Goal: Complete application form

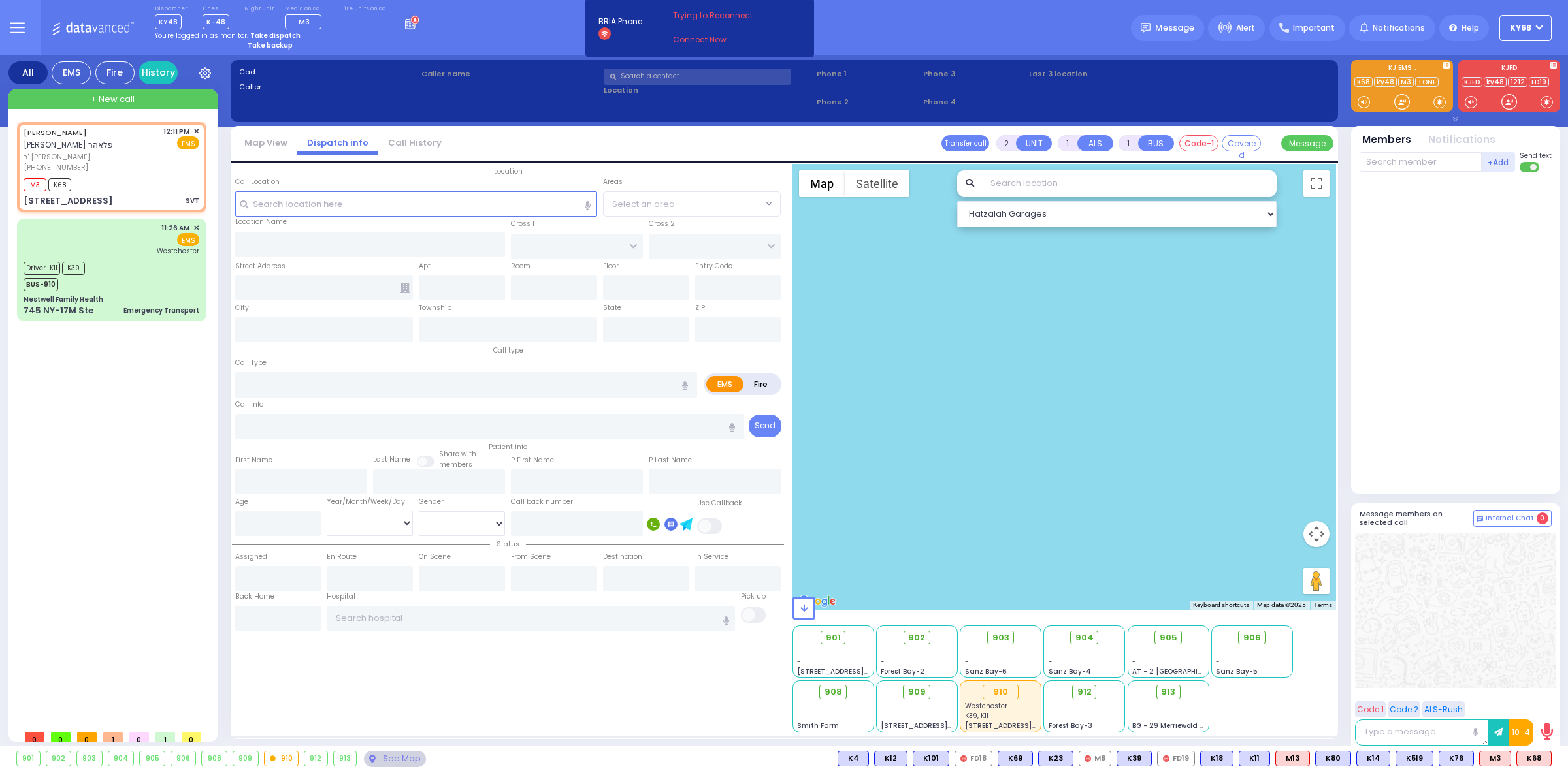
select select
type input "SVT"
radio input "true"
type input "[PERSON_NAME]"
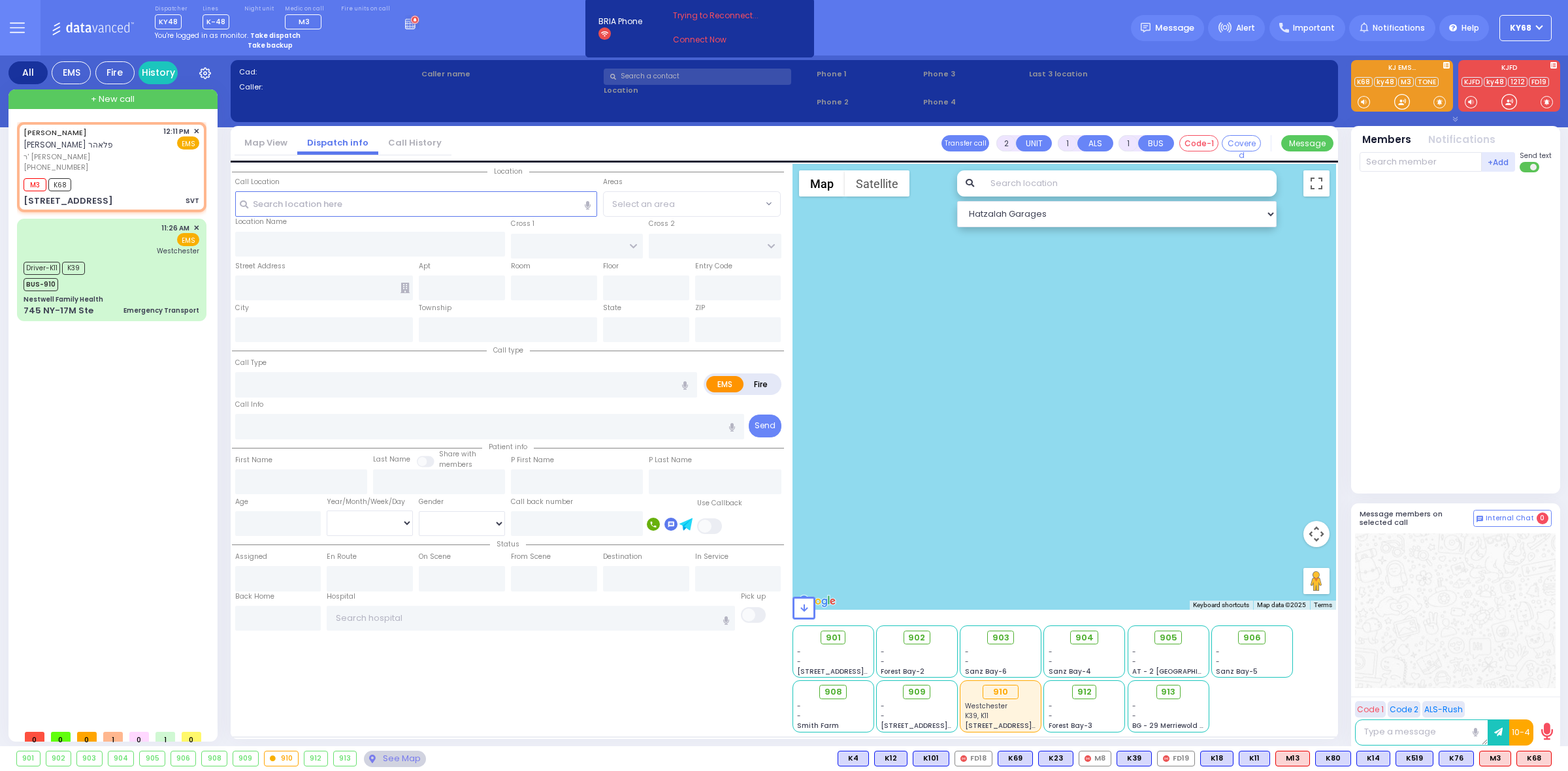
type input "3"
select select "Month"
type input "12:11"
type input "12:13"
type input "[GEOGRAPHIC_DATA]"
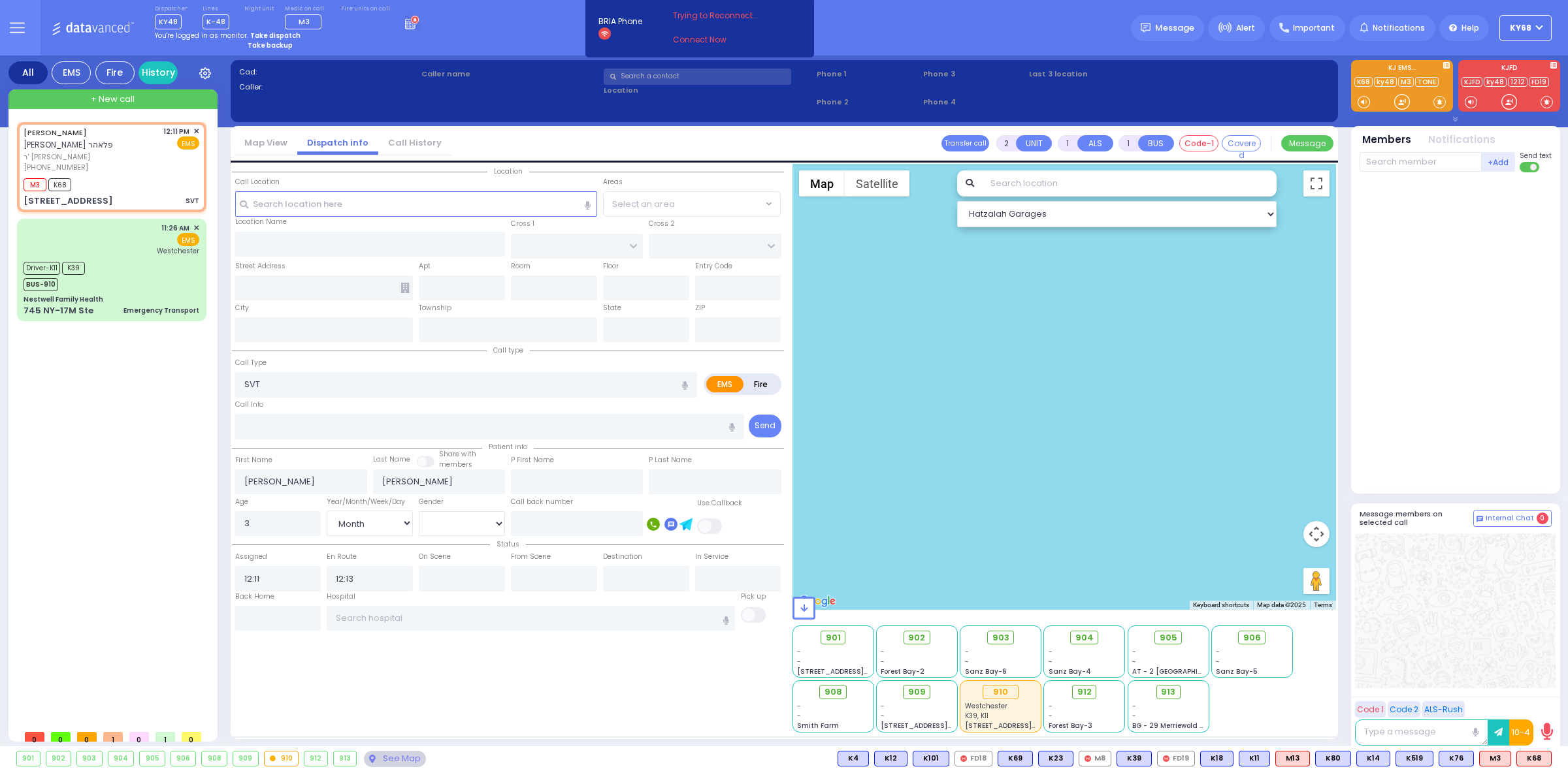
type input "3 VOLOVA WAY"
type input "312"
type input "Monroe"
type input "[US_STATE]"
type input "10950"
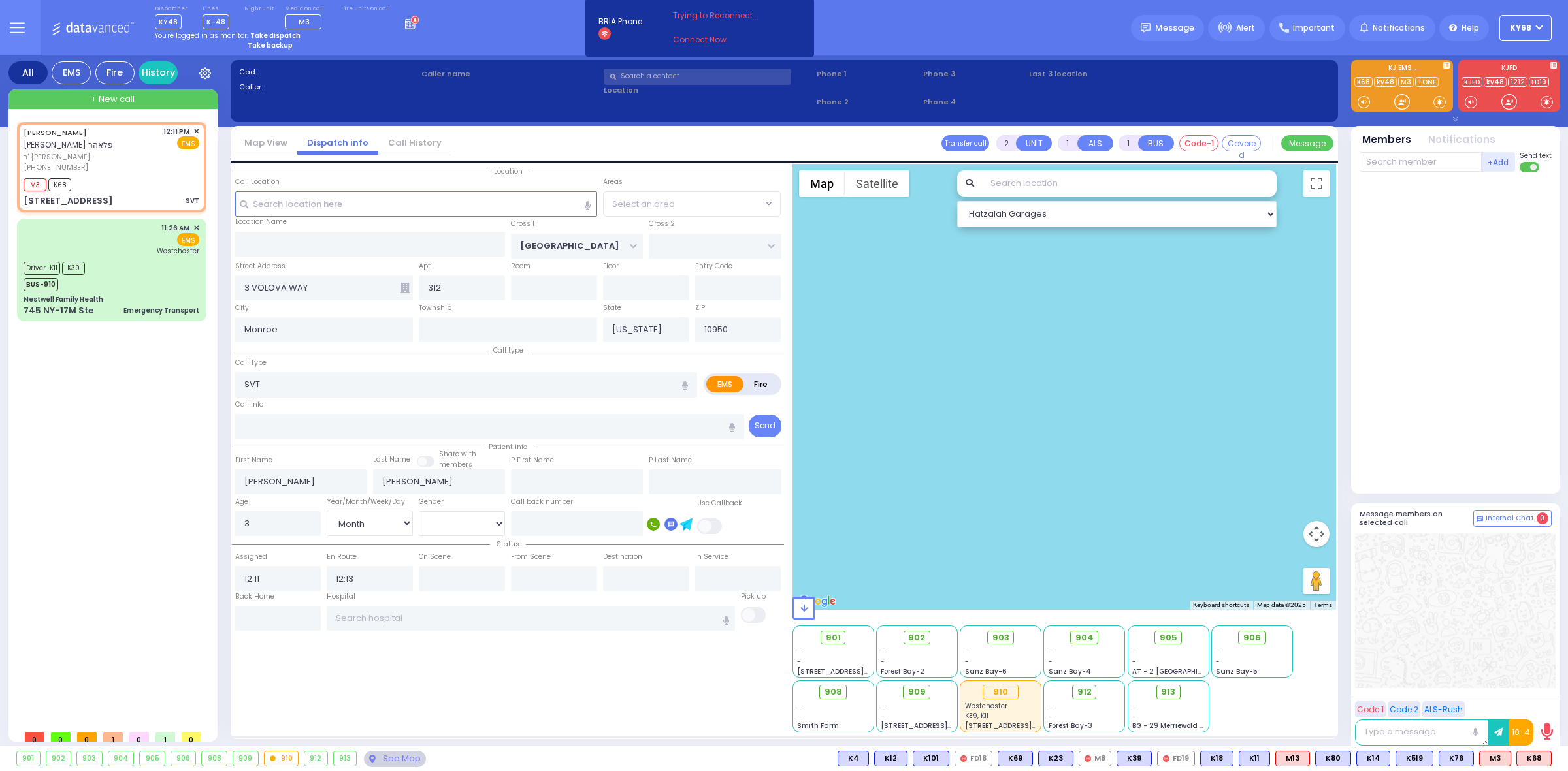
select select "[GEOGRAPHIC_DATA]"
select select "Hatzalah Garages"
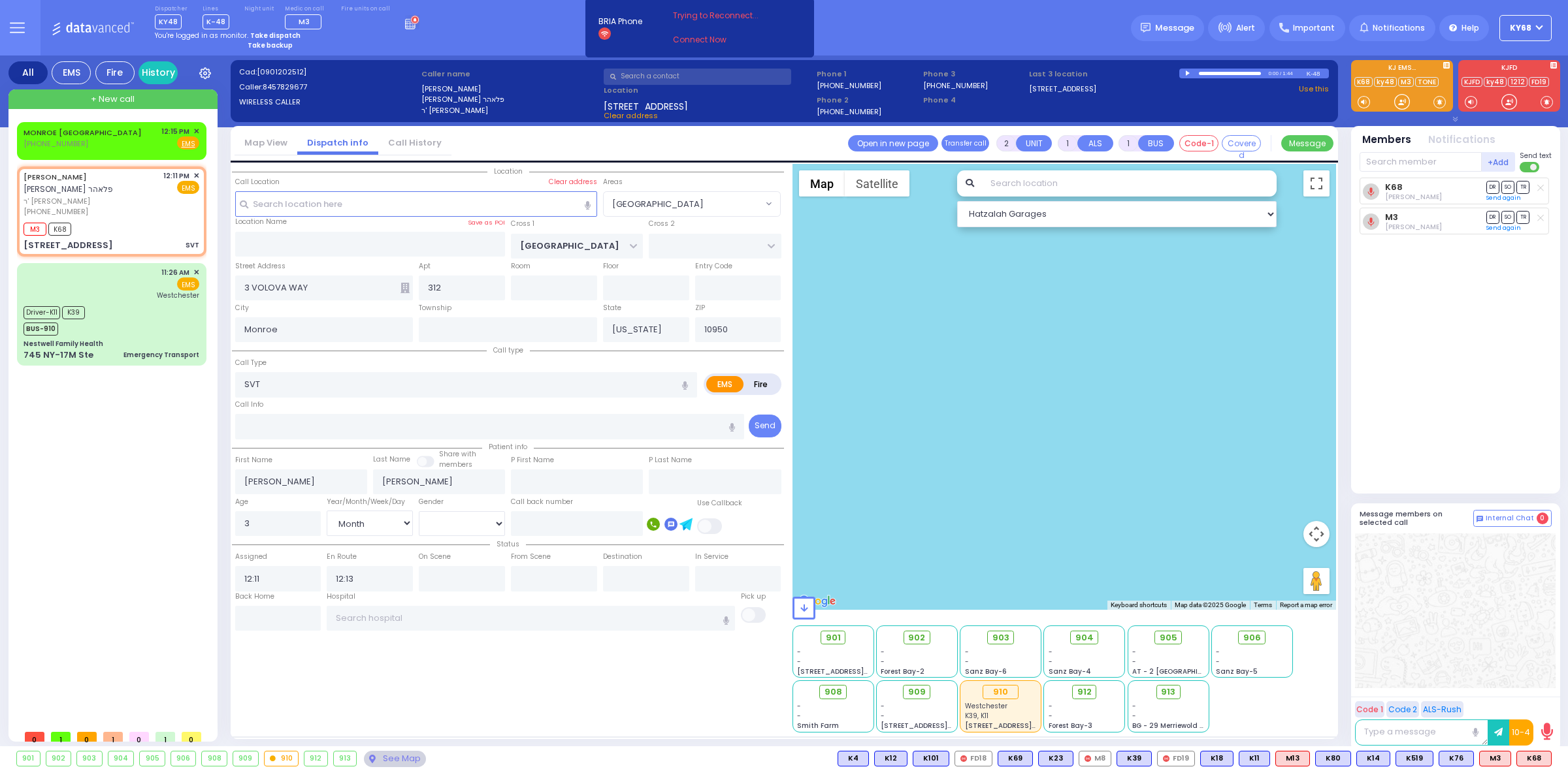
type input "6"
select select
radio input "true"
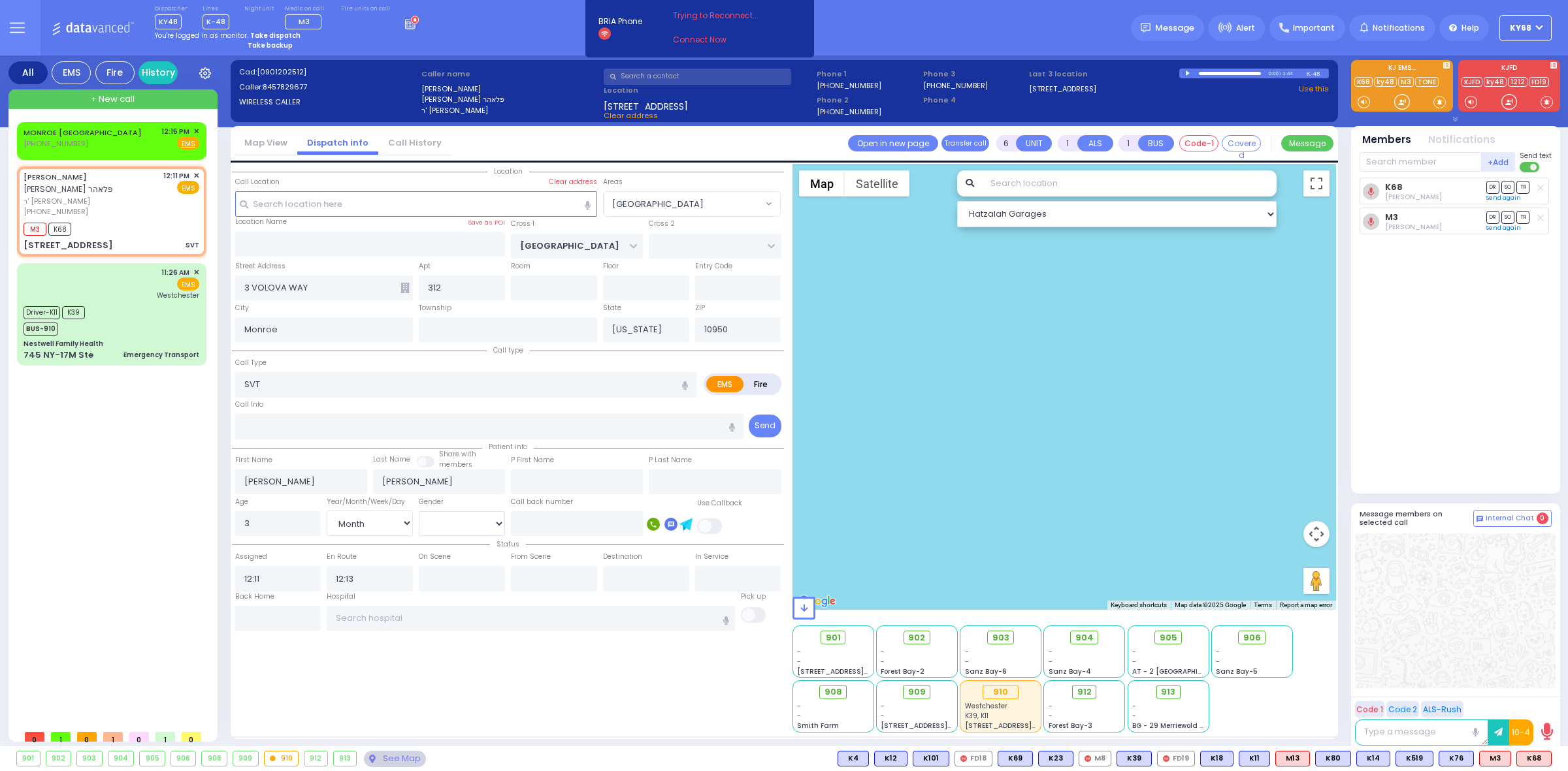
type input "Unknown"
select select "Year"
select select "[GEOGRAPHIC_DATA]"
select select "Hatzalah Garages"
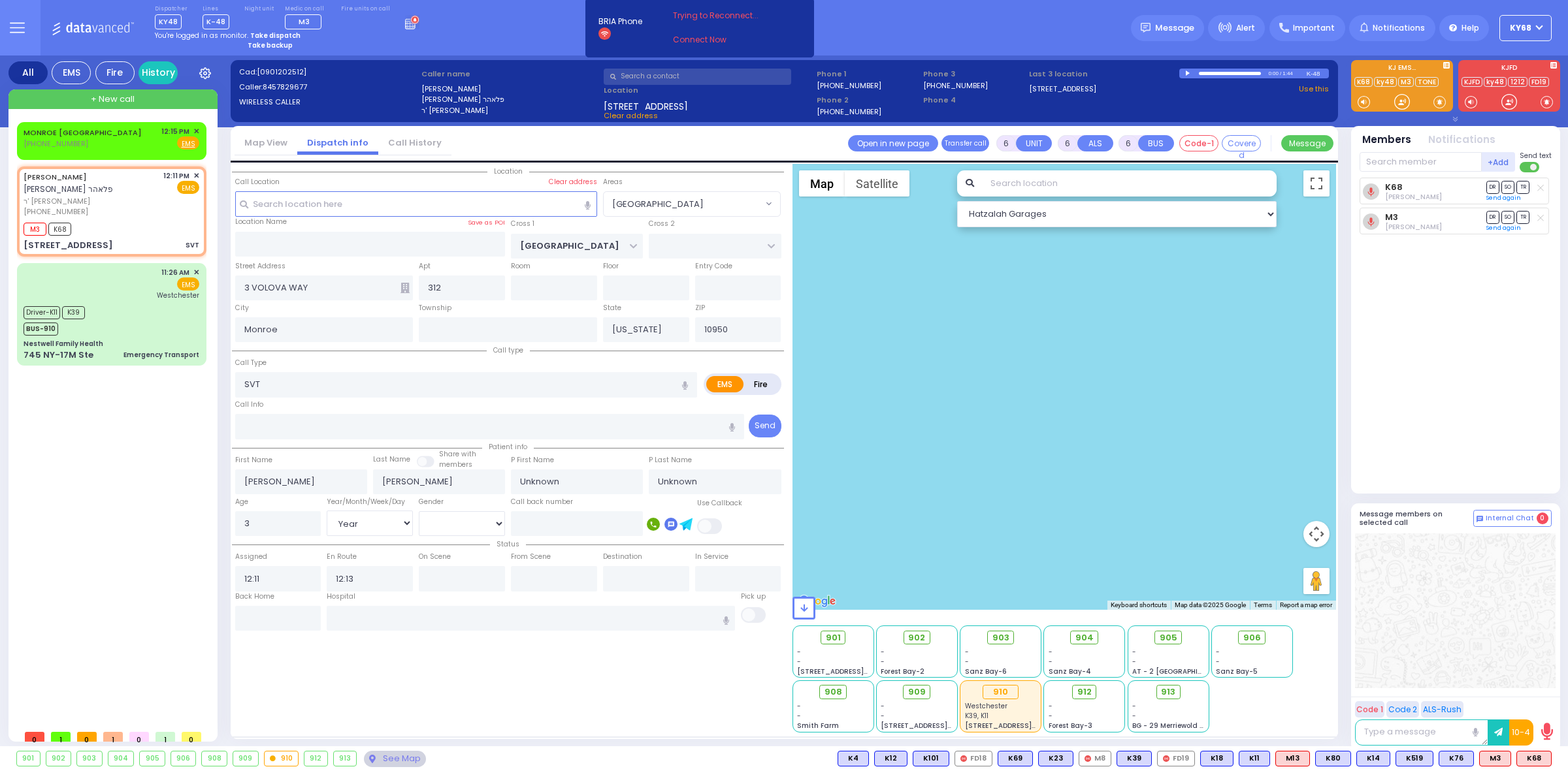
select select
radio input "true"
select select "Year"
radio input "true"
type input "[PERSON_NAME]"
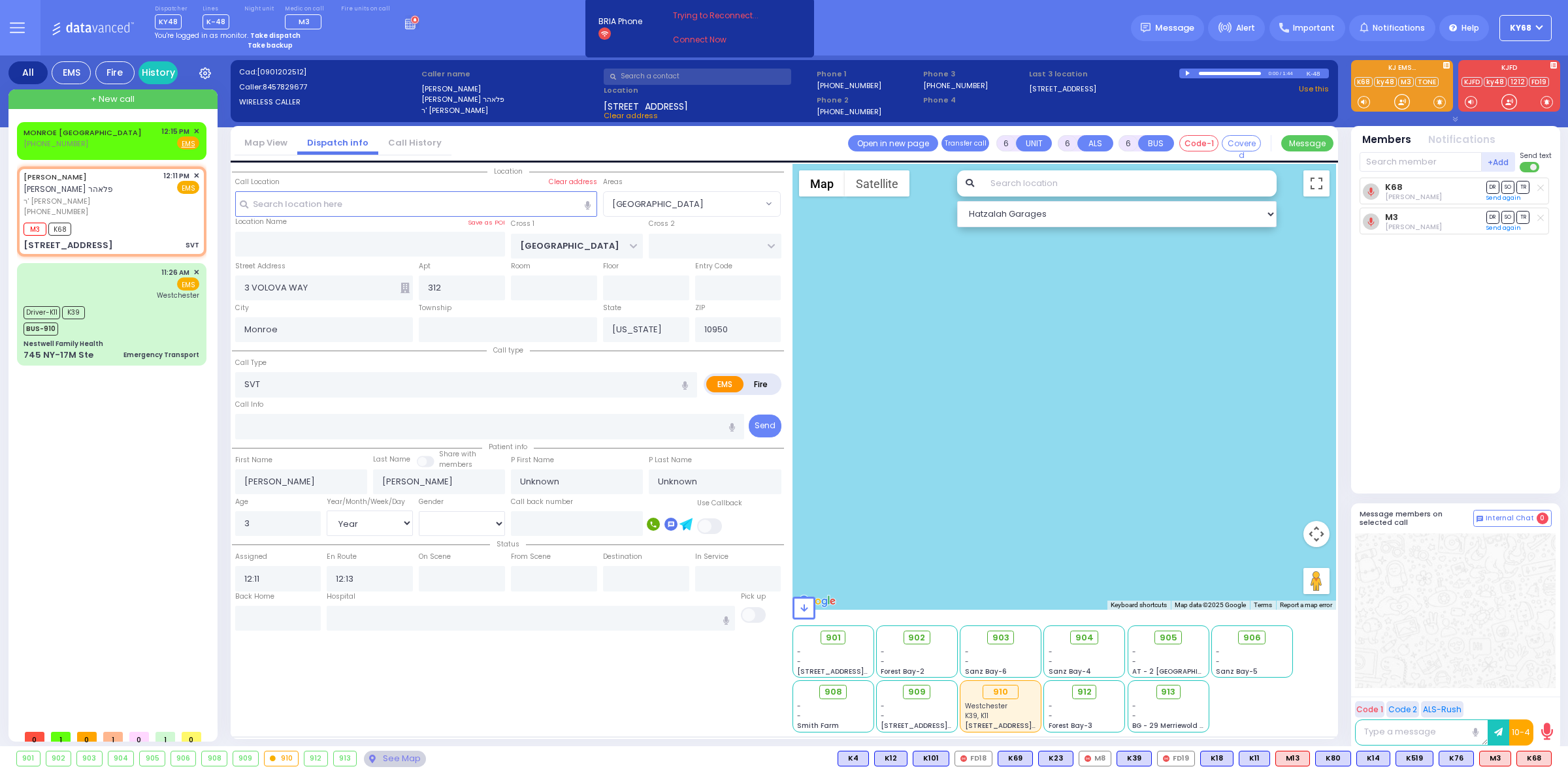
type input "Floher"
type input "2"
select select "Month"
select select "[DEMOGRAPHIC_DATA]"
radio input "true"
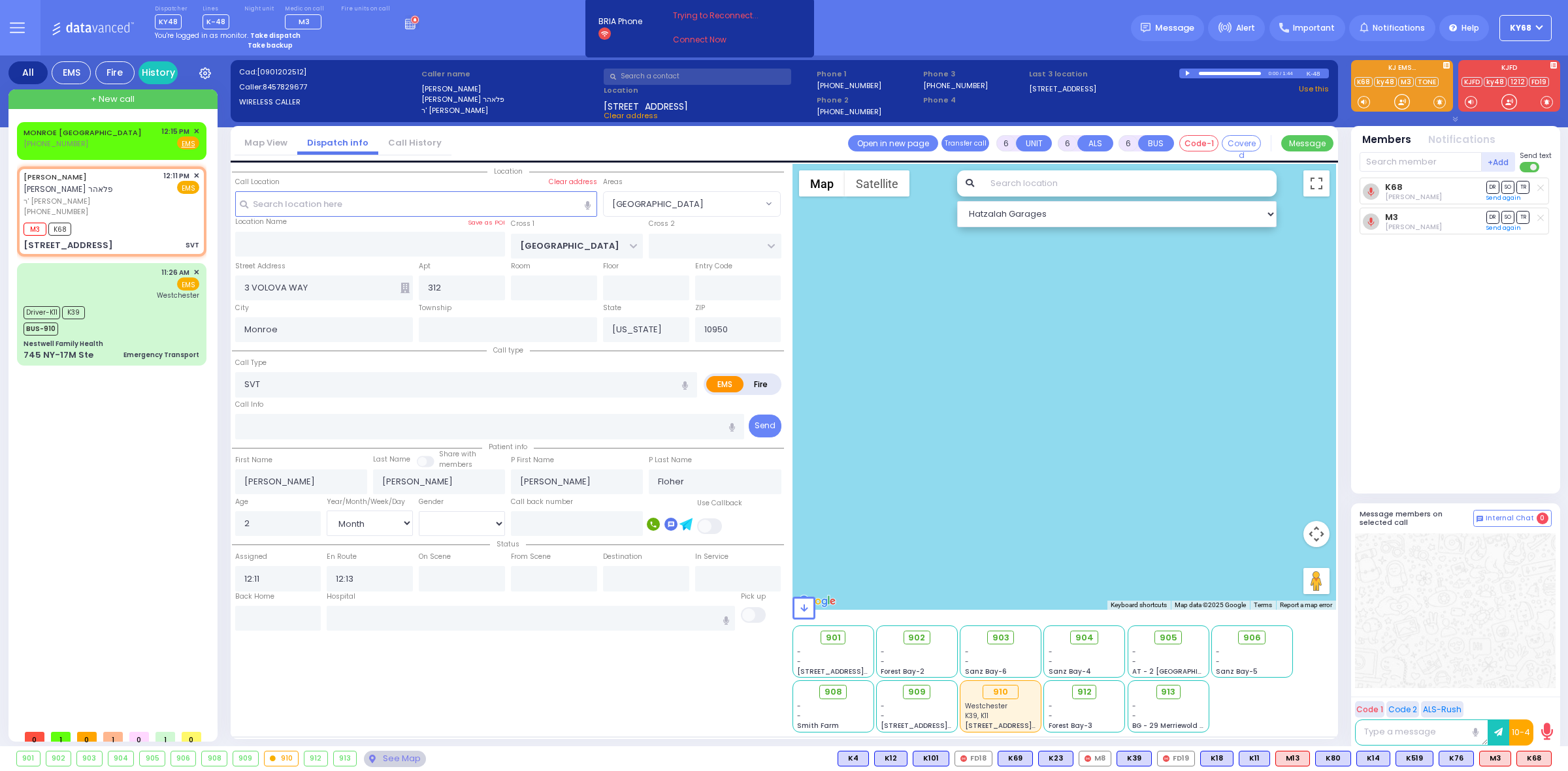
select select "Month"
select select "[DEMOGRAPHIC_DATA]"
select select "[GEOGRAPHIC_DATA]"
select select "Hatzalah Garages"
select select
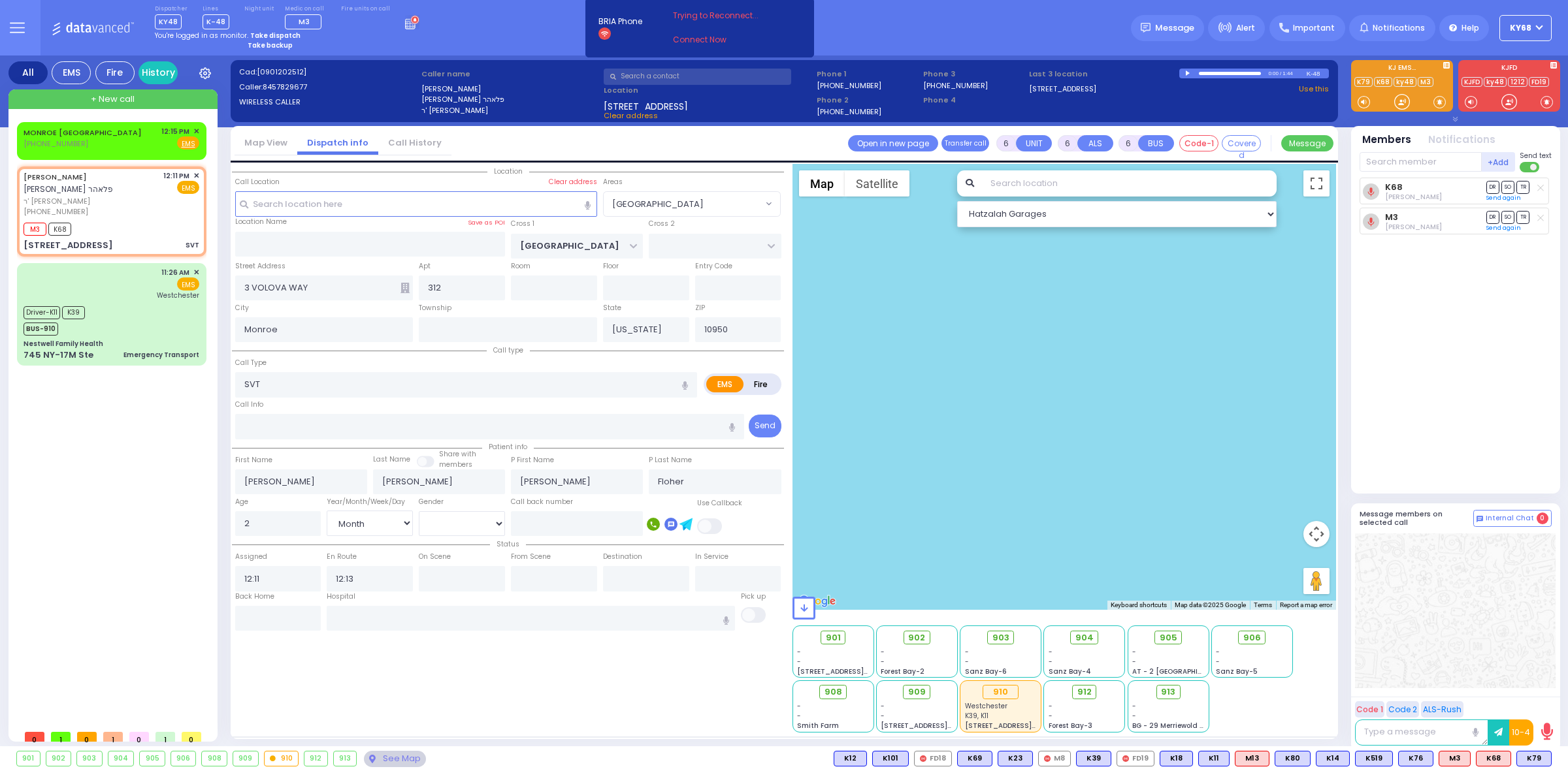
radio input "true"
select select "Month"
select select "[DEMOGRAPHIC_DATA]"
select select "[GEOGRAPHIC_DATA]"
select select "Hatzalah Garages"
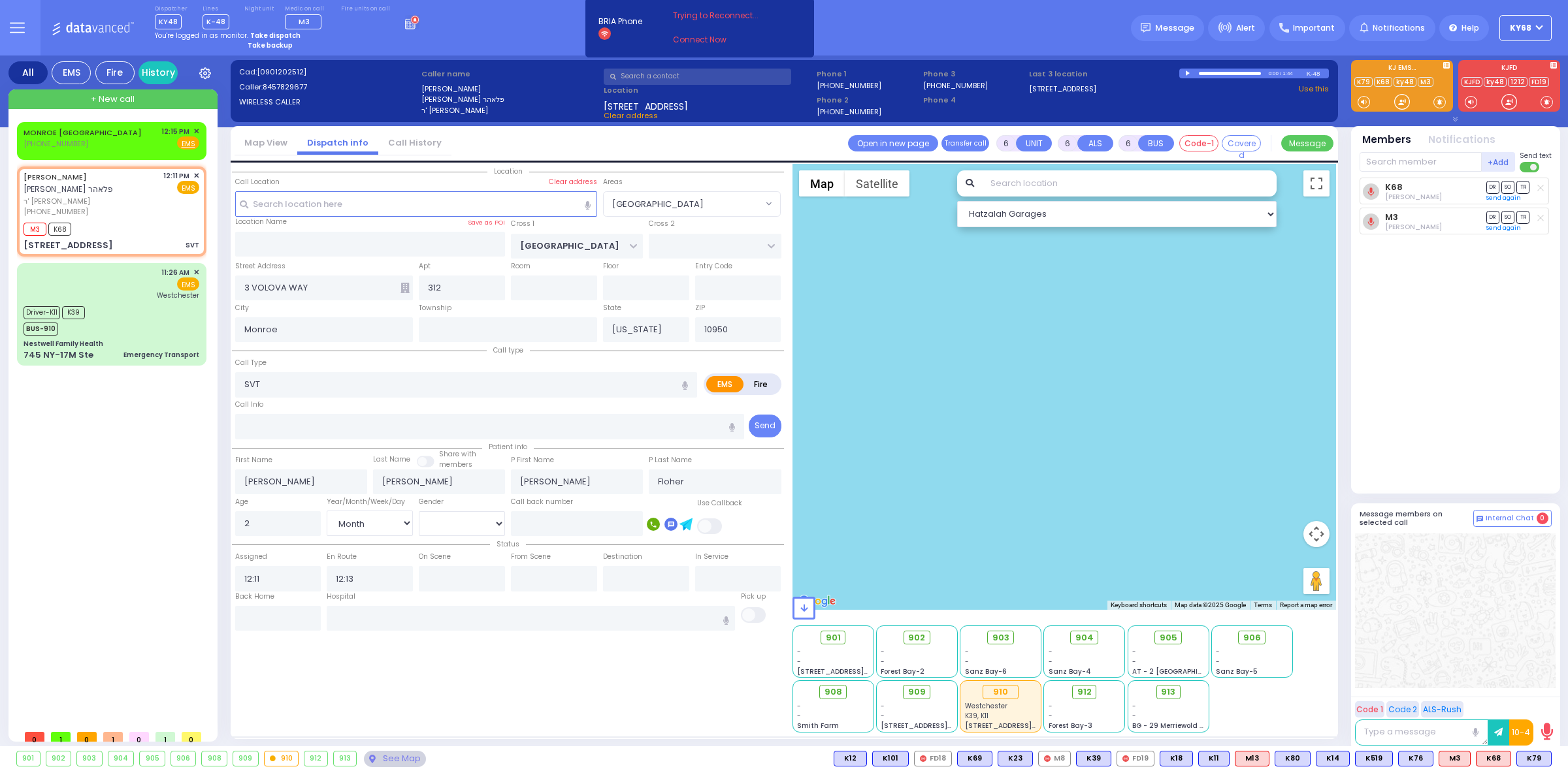
select select
radio input "true"
select select "Month"
select select "[DEMOGRAPHIC_DATA]"
select select
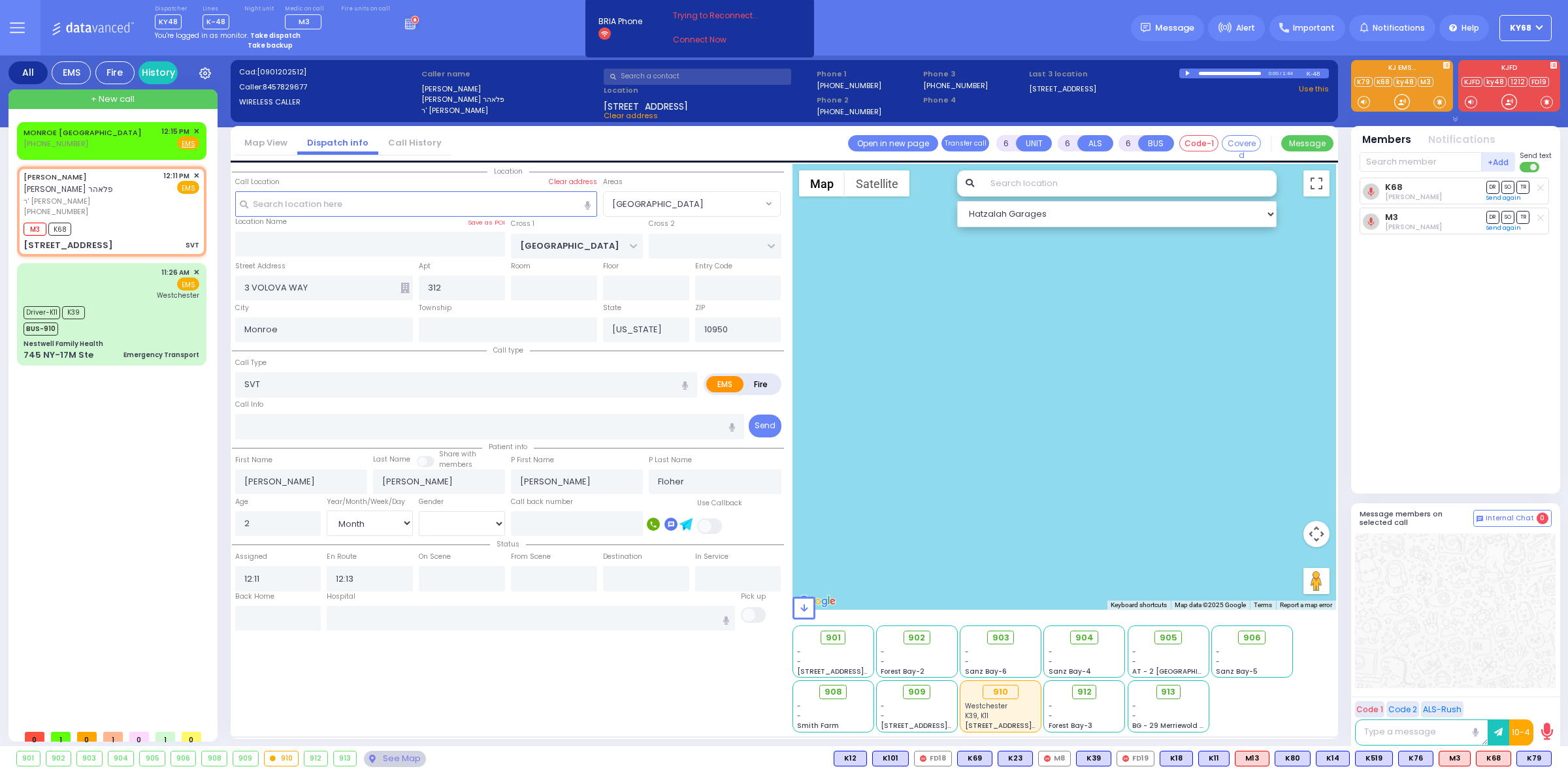
radio input "true"
select select "Month"
select select "[DEMOGRAPHIC_DATA]"
radio input "true"
select select "Month"
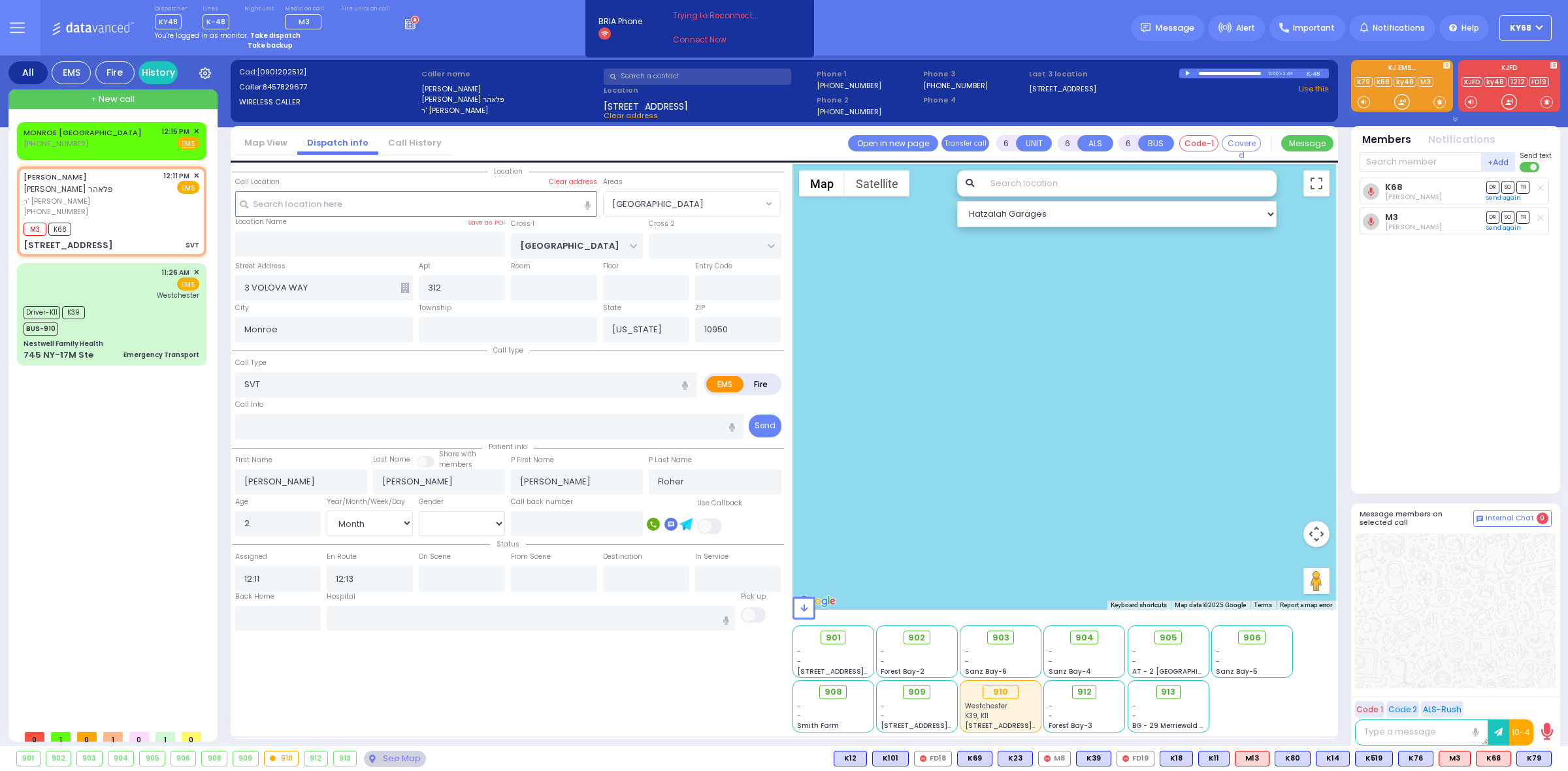
select select "[DEMOGRAPHIC_DATA]"
select select "[GEOGRAPHIC_DATA]"
select select "Hatzalah Garages"
select select
radio input "true"
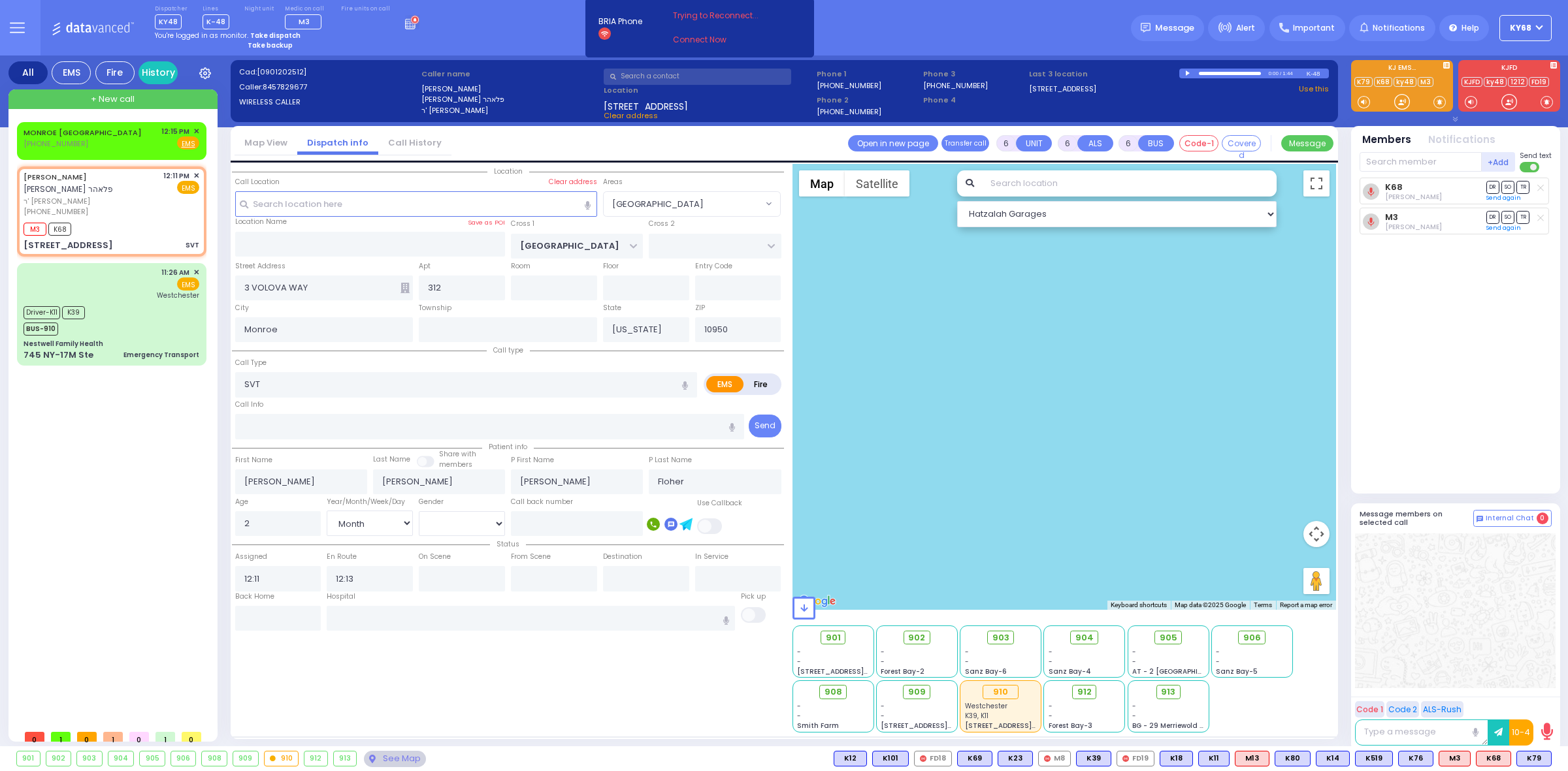
select select "Month"
select select "[DEMOGRAPHIC_DATA]"
select select
radio input "true"
select select "Month"
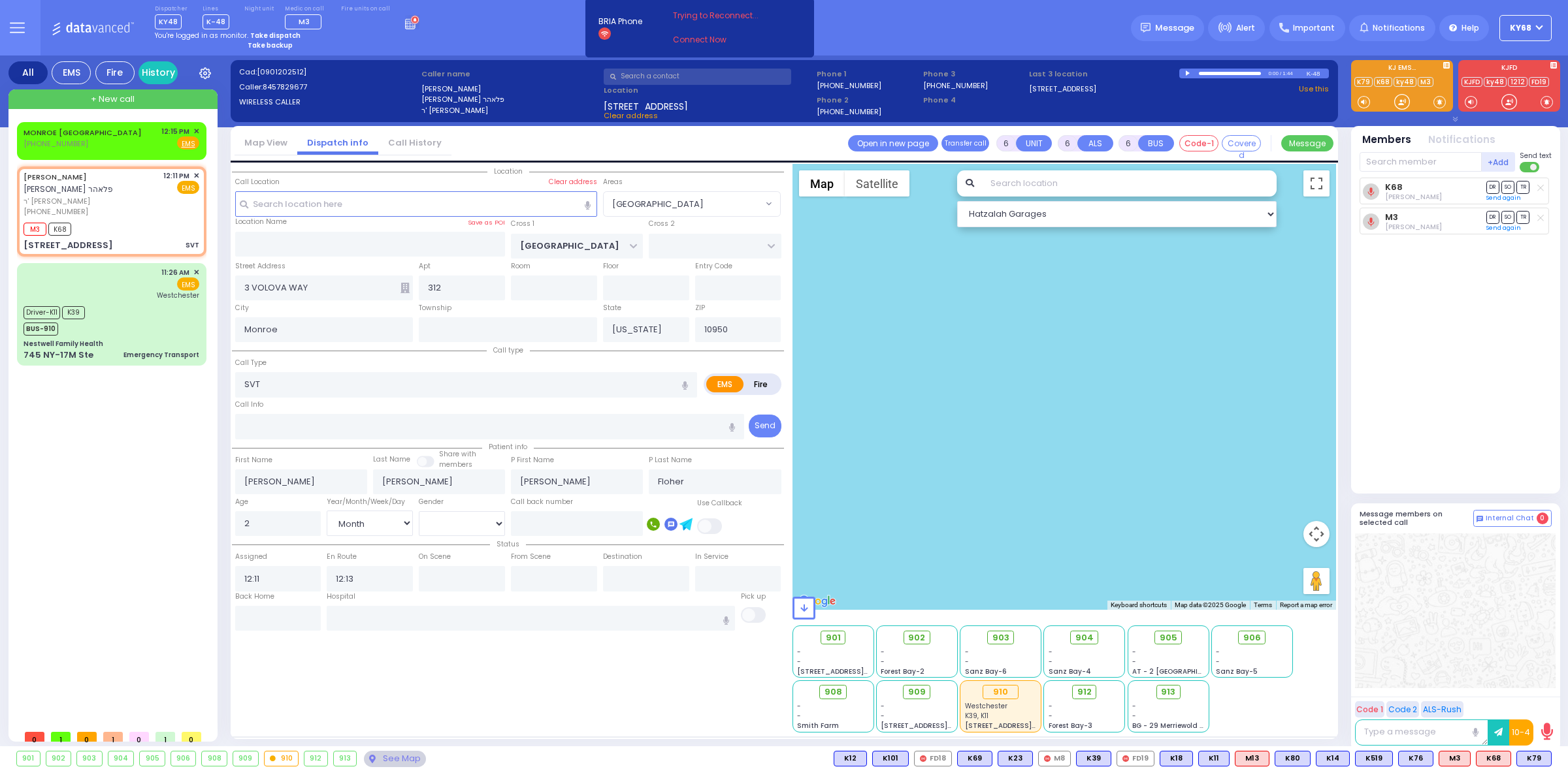
select select "[DEMOGRAPHIC_DATA]"
radio input "true"
select select "Month"
select select "[DEMOGRAPHIC_DATA]"
radio input "true"
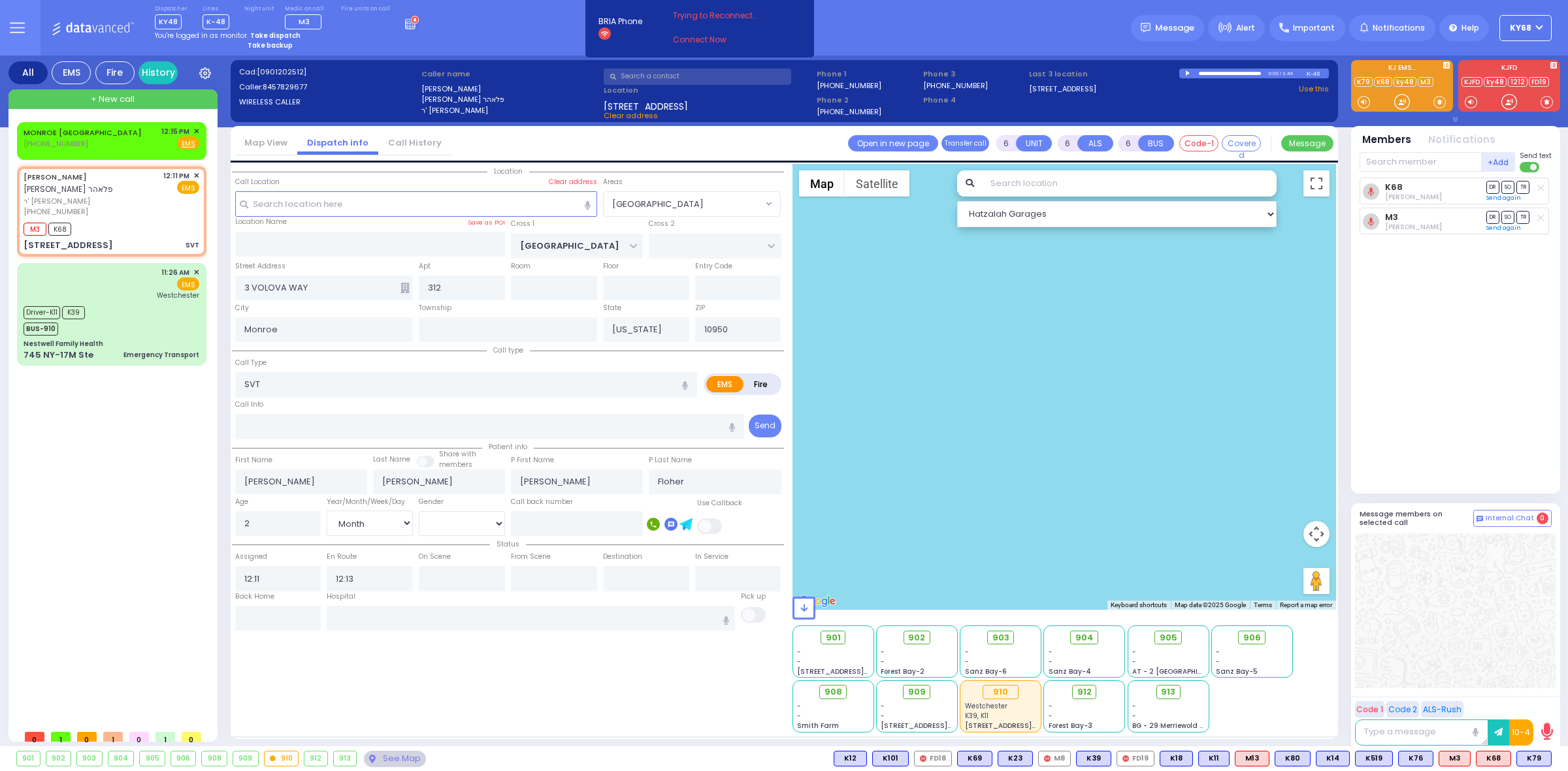
select select "Month"
select select "[DEMOGRAPHIC_DATA]"
select select "[GEOGRAPHIC_DATA]"
select select "Hatzalah Garages"
select select
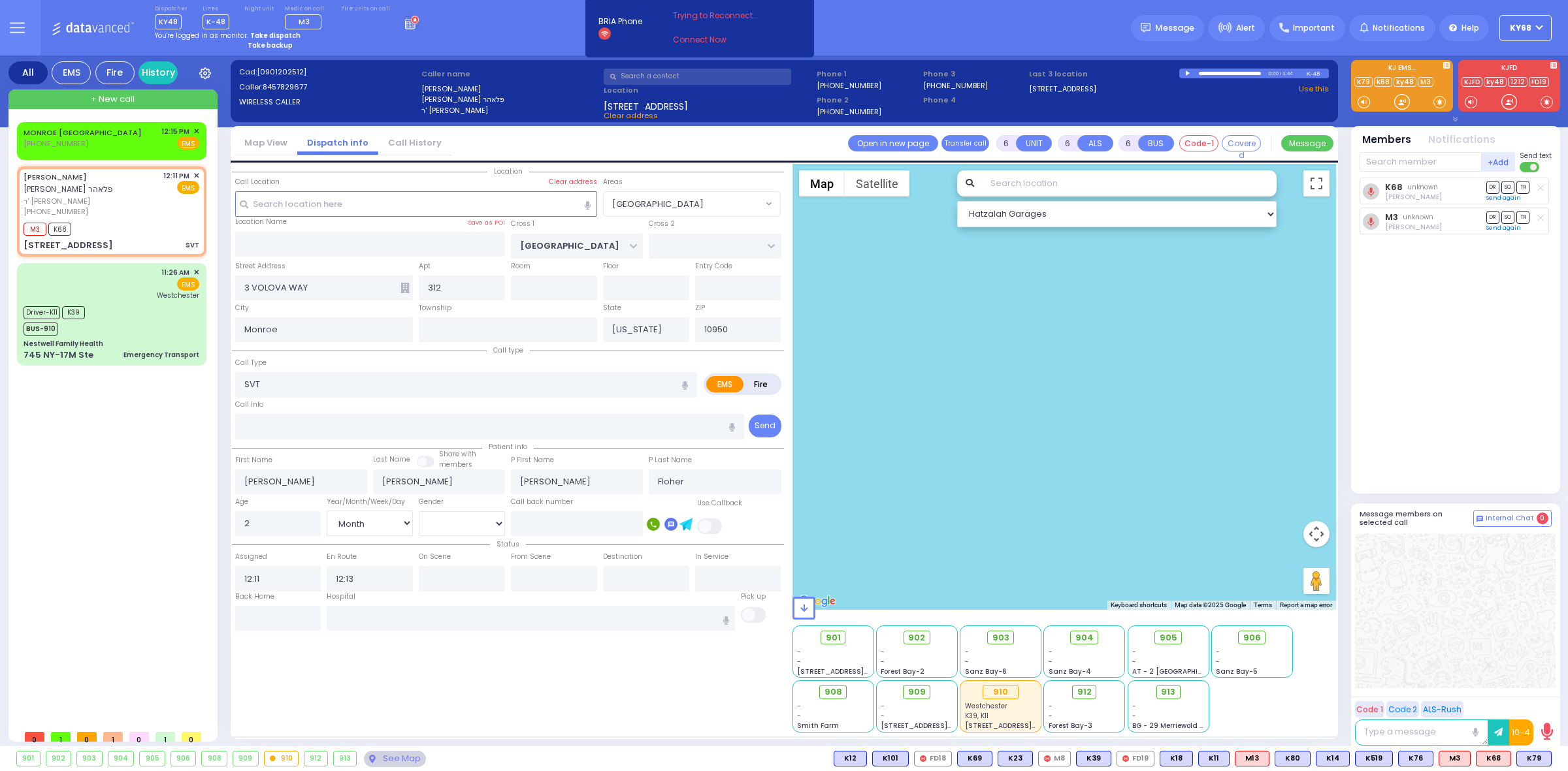
radio input "true"
select select "Month"
select select "[DEMOGRAPHIC_DATA]"
type input "12:17"
select select
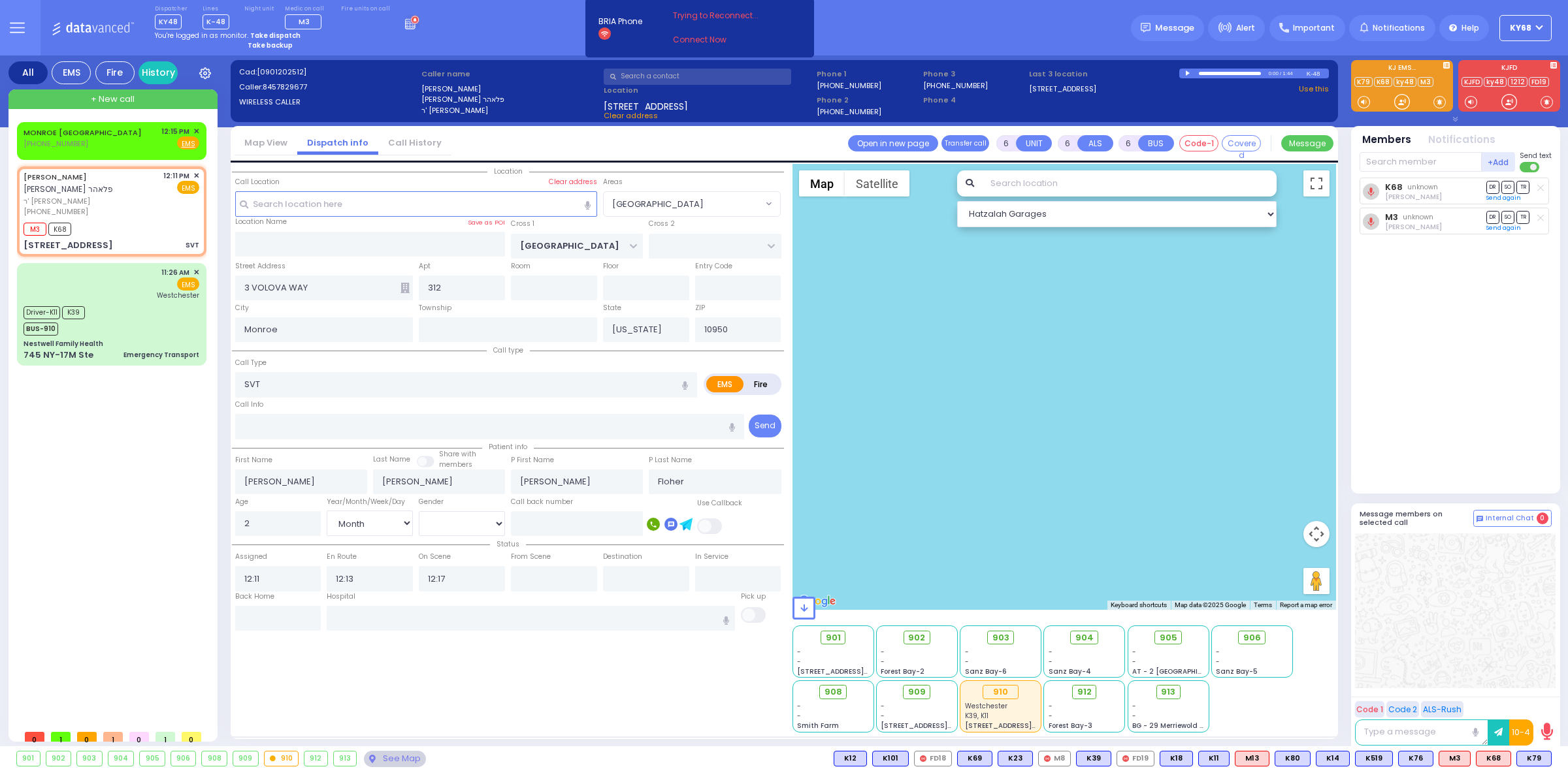
radio input "true"
select select "Month"
select select "[DEMOGRAPHIC_DATA]"
select select "[GEOGRAPHIC_DATA]"
select select "Hatzalah Garages"
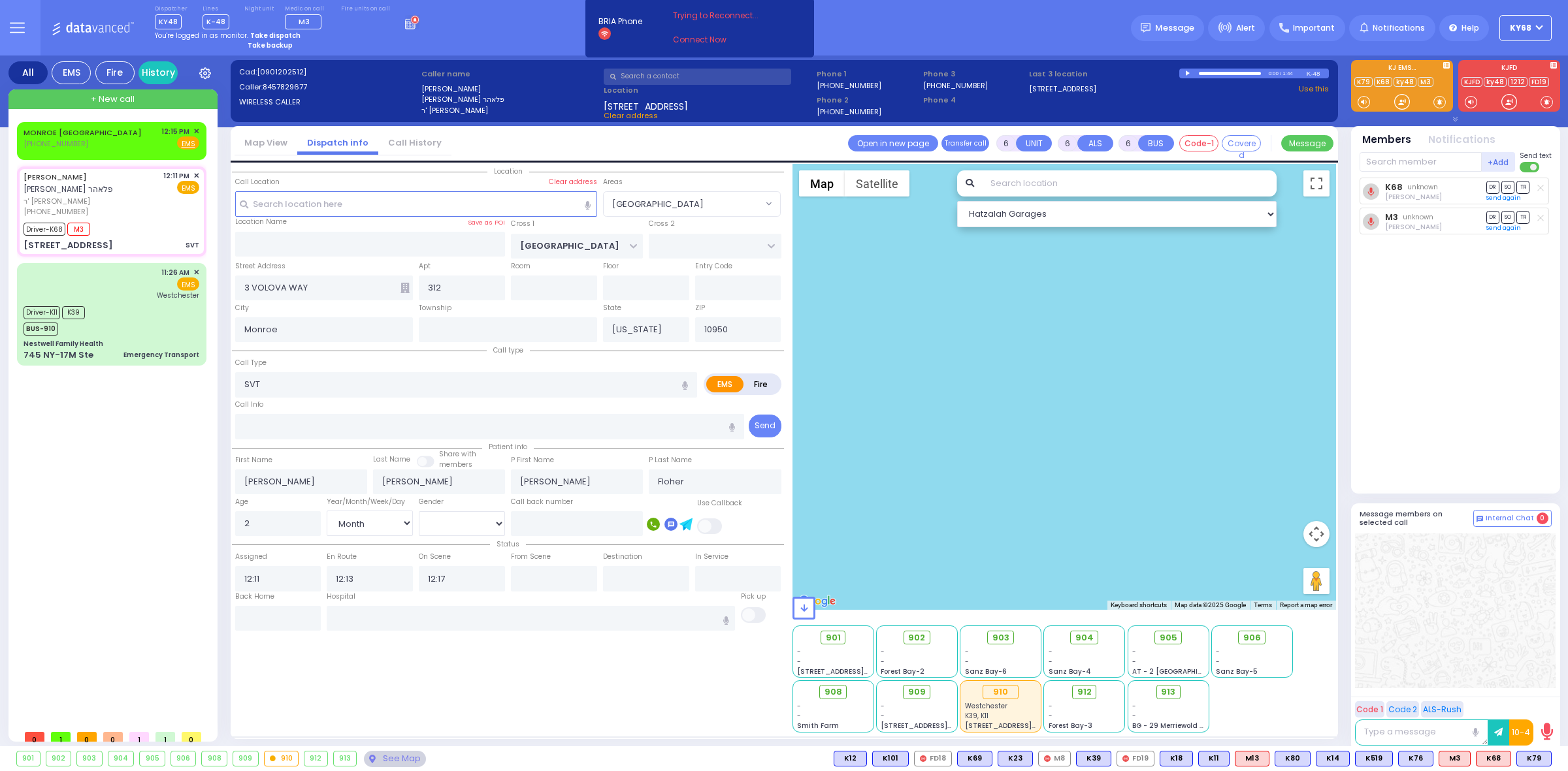
select select
radio input "true"
select select "Month"
select select "[DEMOGRAPHIC_DATA]"
select select "[GEOGRAPHIC_DATA]"
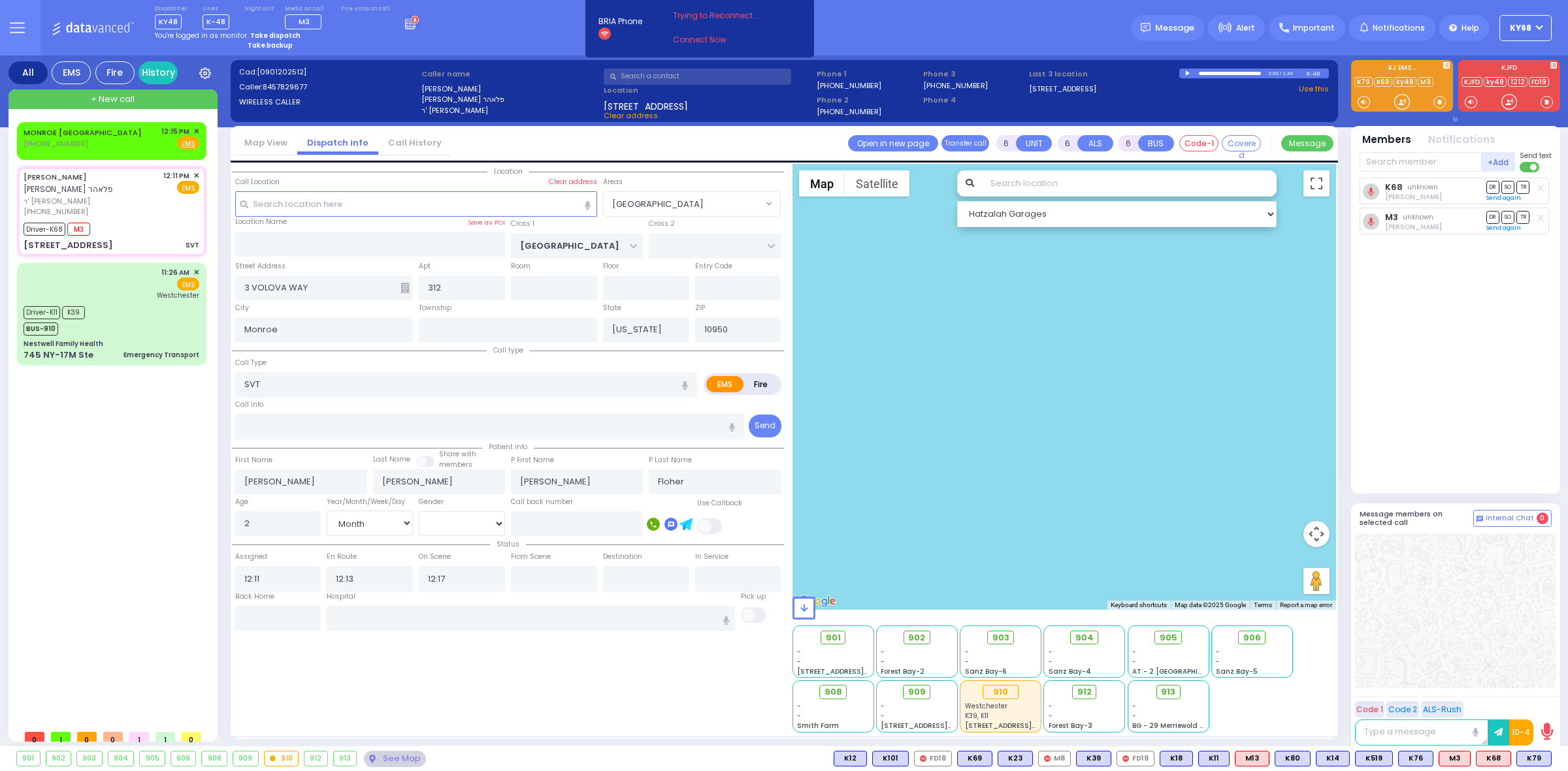
select select "Hatzalah Garages"
select select
radio input "true"
select select "Month"
select select "[DEMOGRAPHIC_DATA]"
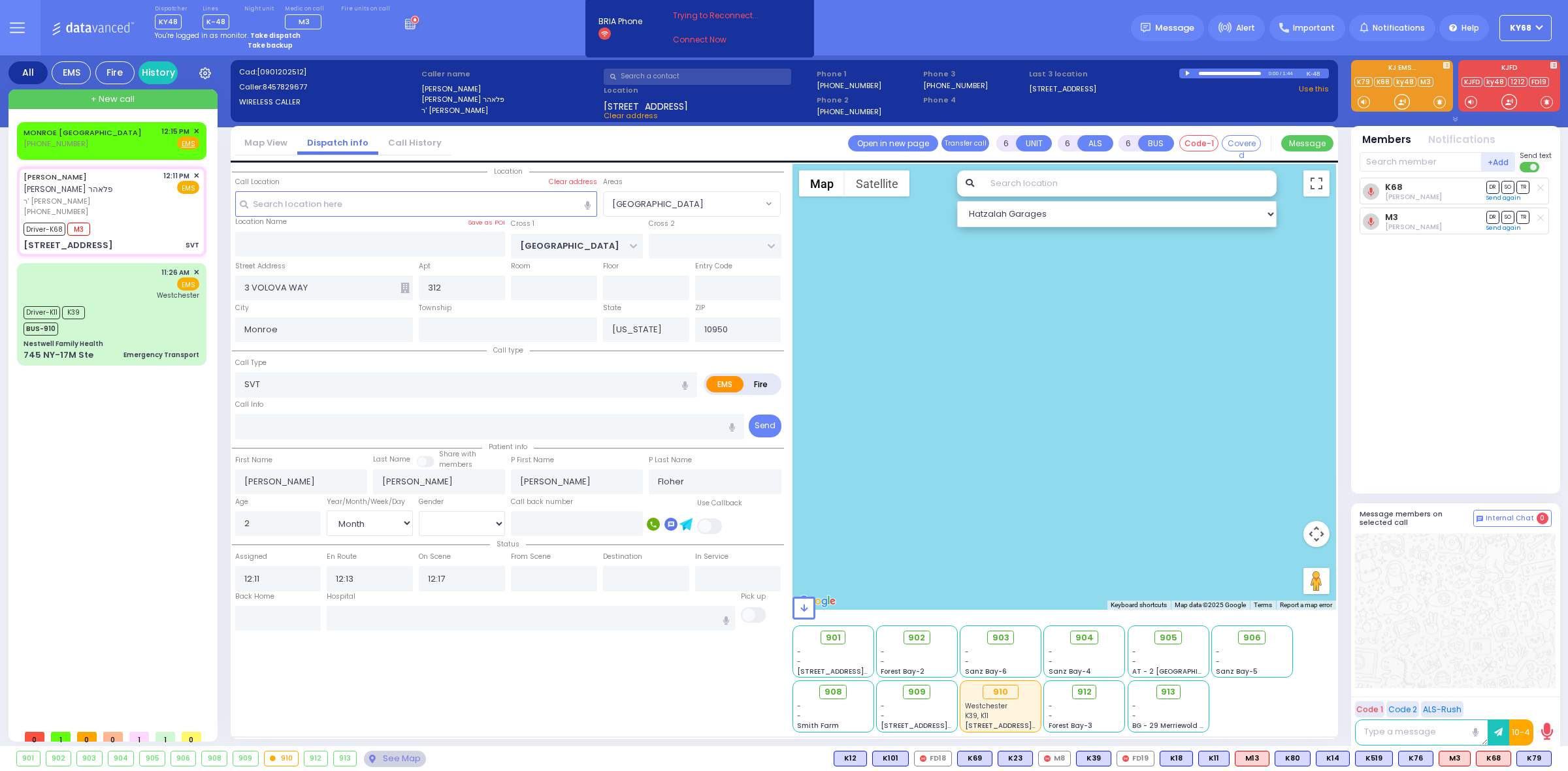
radio input "true"
select select "Month"
select select "[DEMOGRAPHIC_DATA]"
select select "[GEOGRAPHIC_DATA]"
select select "Hatzalah Garages"
